Goal: Check status: Check status

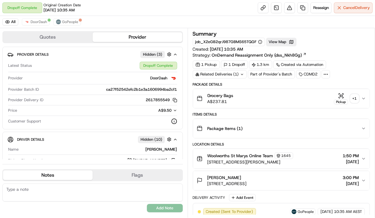
click at [339, 96] on icon "button" at bounding box center [341, 96] width 6 height 6
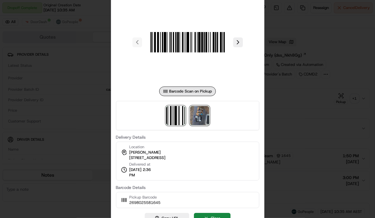
click at [206, 120] on img at bounding box center [199, 115] width 19 height 19
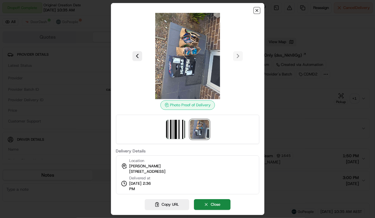
click at [256, 12] on icon "button" at bounding box center [256, 10] width 5 height 5
